Goal: Information Seeking & Learning: Learn about a topic

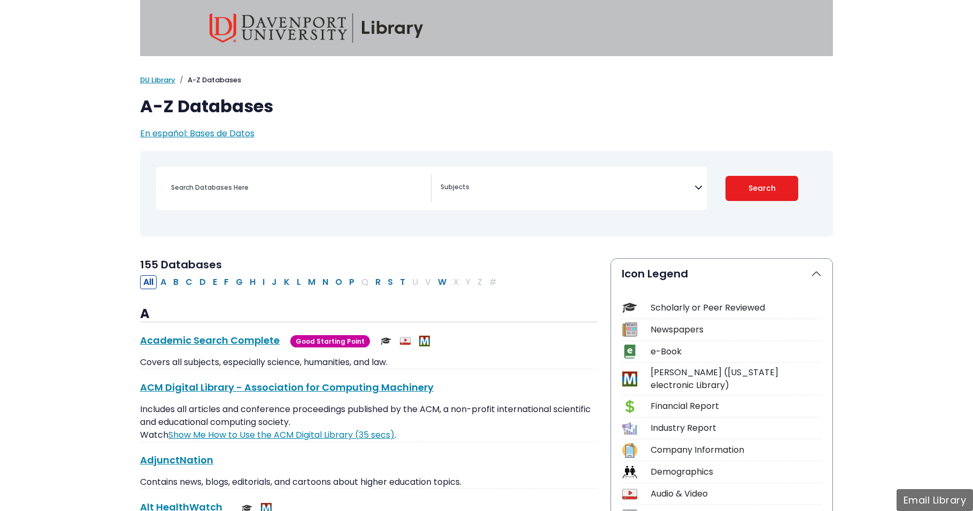
select select "Database Subject Filter"
click at [175, 342] on link "Academic Search Complete This link opens in a new window" at bounding box center [210, 340] width 140 height 13
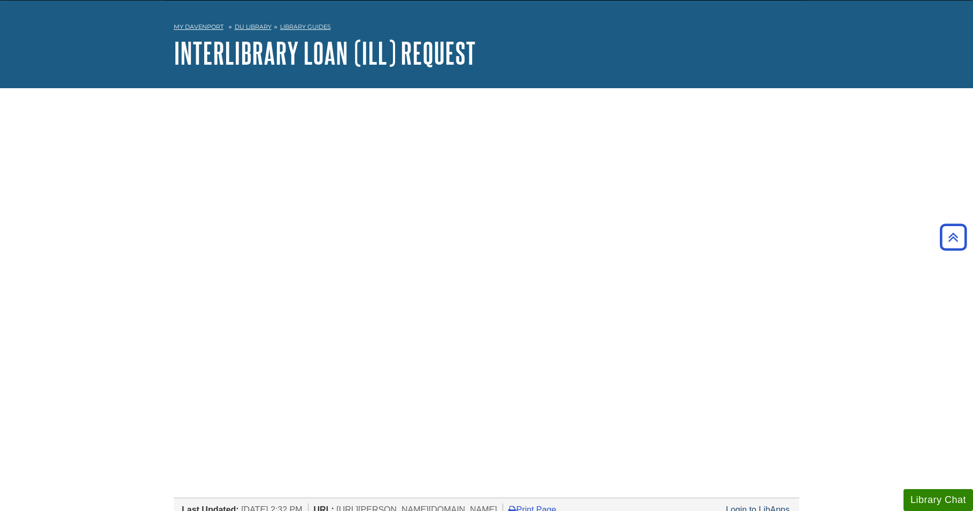
scroll to position [30, 0]
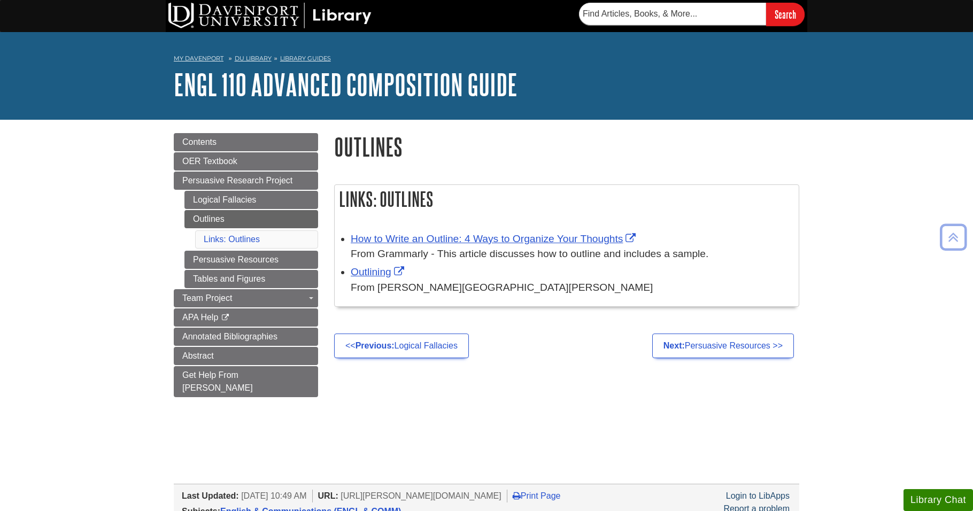
scroll to position [185, 0]
